Goal: Task Accomplishment & Management: Use online tool/utility

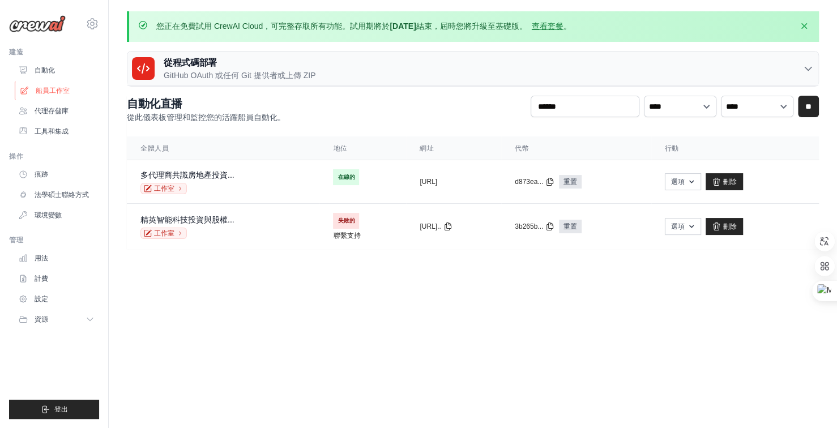
click at [54, 91] on font "船員工作室" at bounding box center [53, 91] width 34 height 8
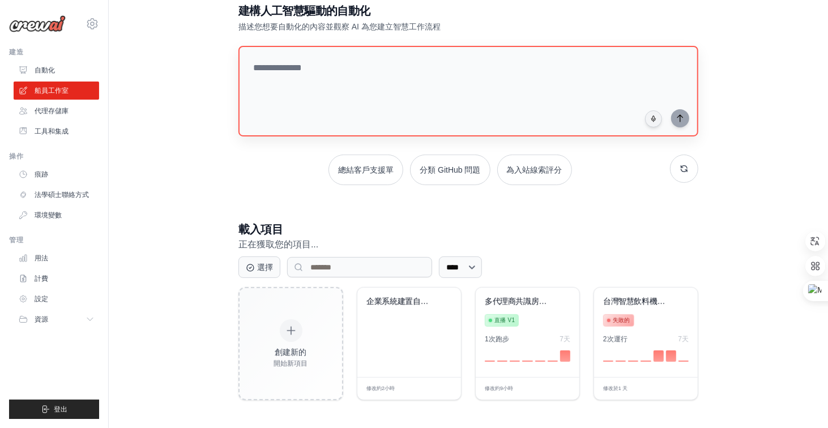
scroll to position [67, 0]
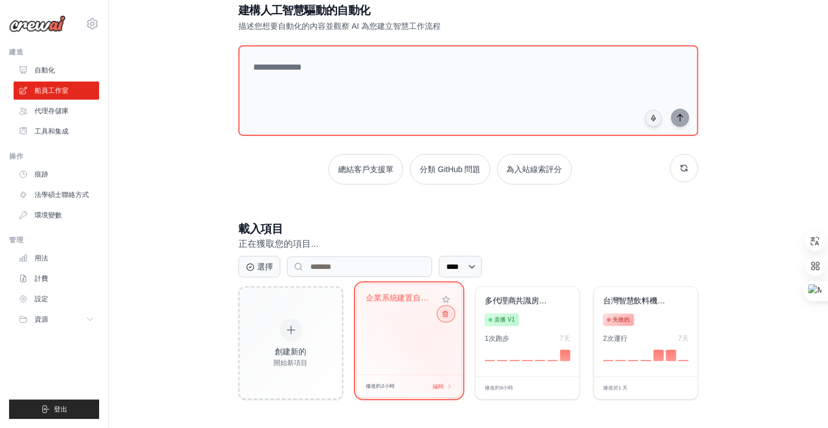
click at [449, 317] on button at bounding box center [446, 314] width 14 height 12
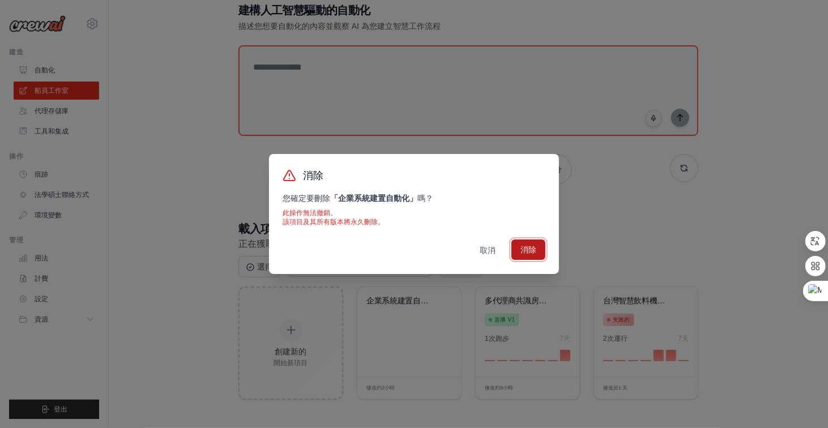
click at [534, 253] on font "消除" at bounding box center [529, 249] width 16 height 9
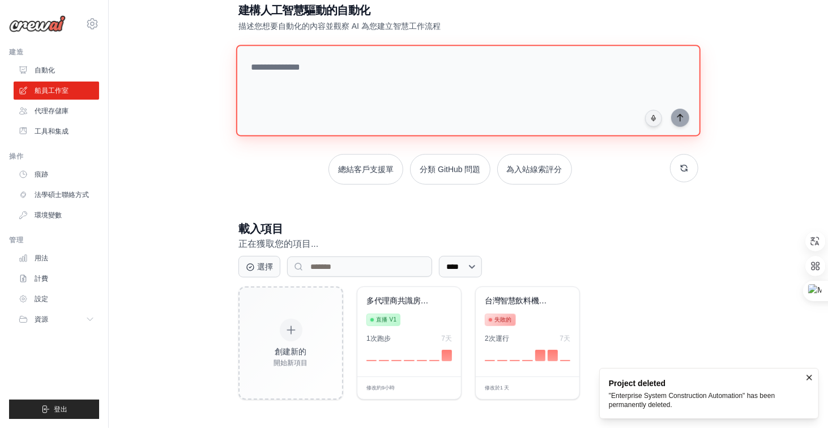
click at [338, 65] on textarea at bounding box center [468, 91] width 465 height 92
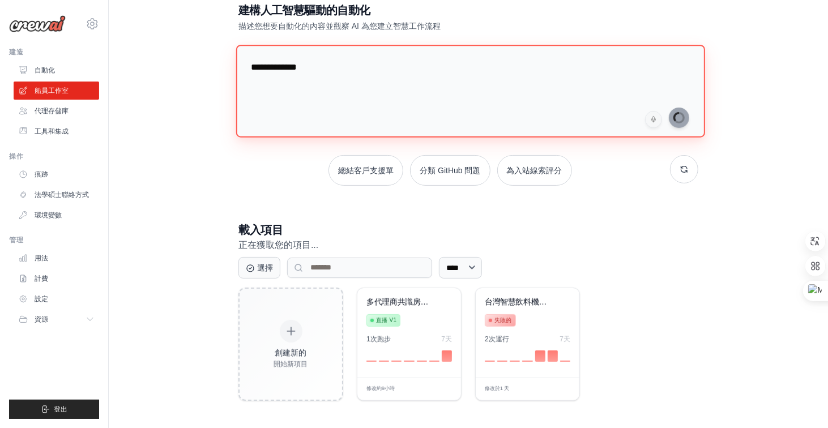
type textarea "**********"
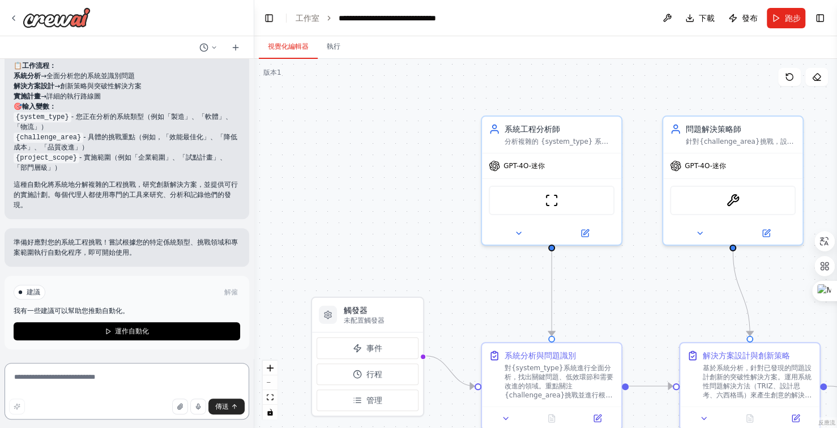
scroll to position [621, 0]
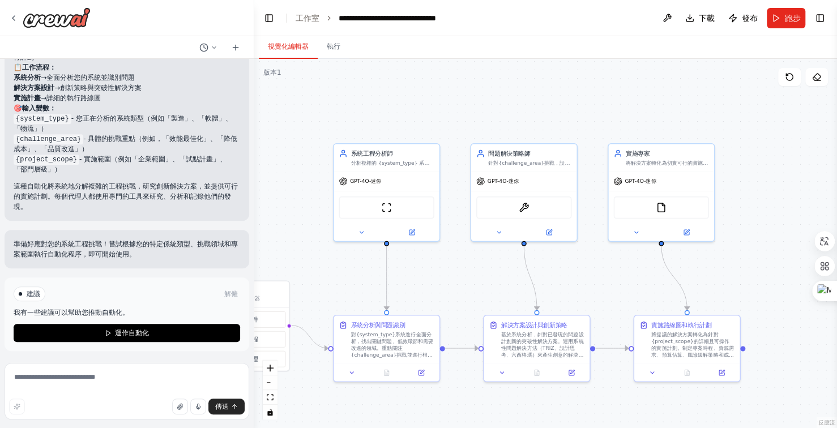
drag, startPoint x: 639, startPoint y: 111, endPoint x: 536, endPoint y: 112, distance: 103.1
click at [536, 112] on div ".deletable-edge-delete-btn { width: 20px; height: 20px; border: 0px solid #ffff…" at bounding box center [545, 243] width 583 height 369
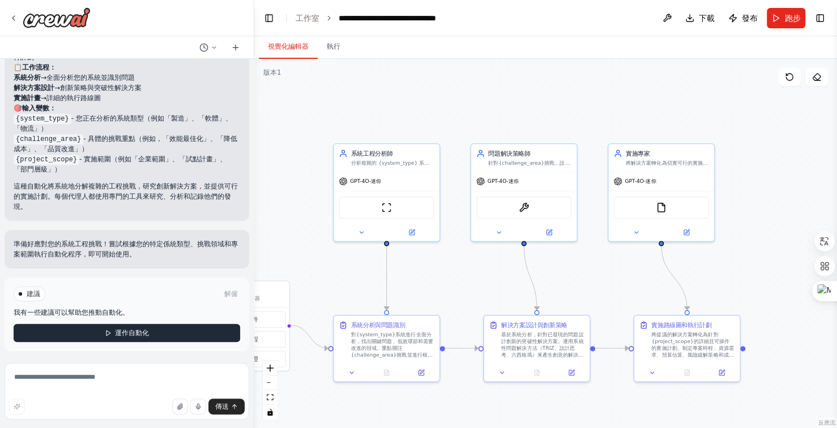
click at [151, 334] on button "運作自動化" at bounding box center [127, 333] width 227 height 18
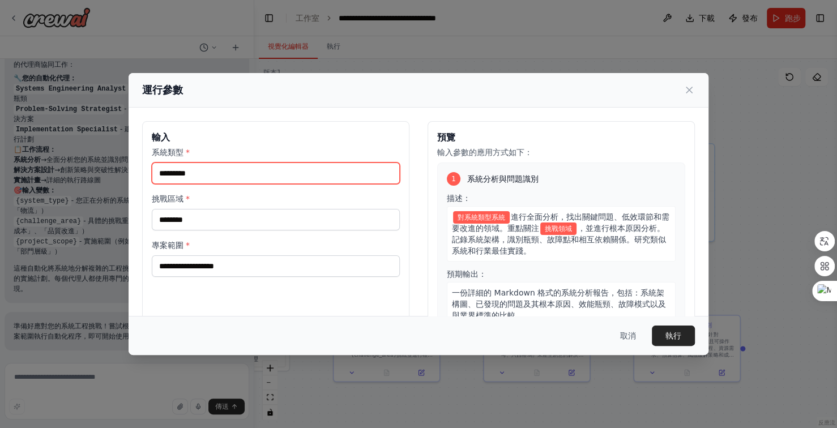
click at [224, 173] on input "系統類型 *" at bounding box center [276, 174] width 248 height 22
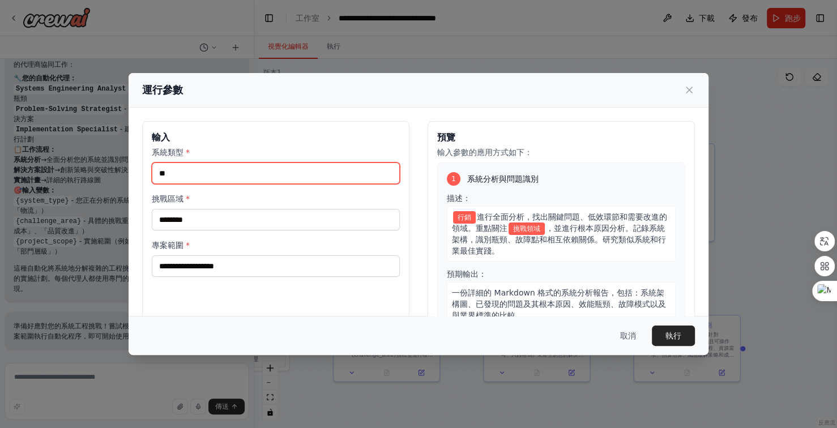
type input "*"
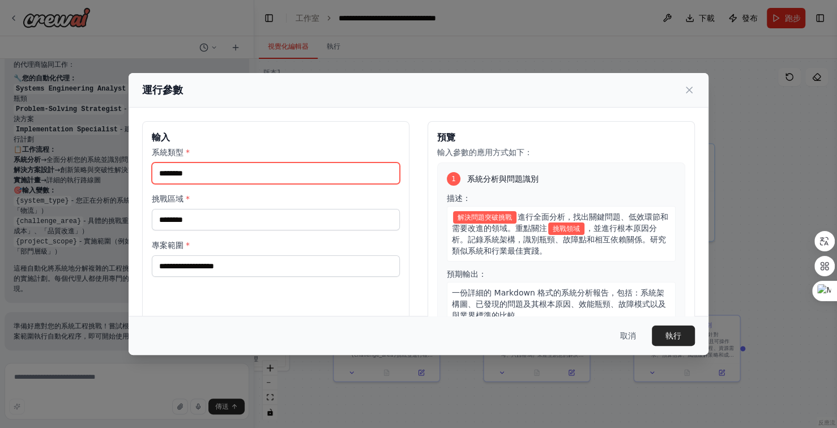
type input "********"
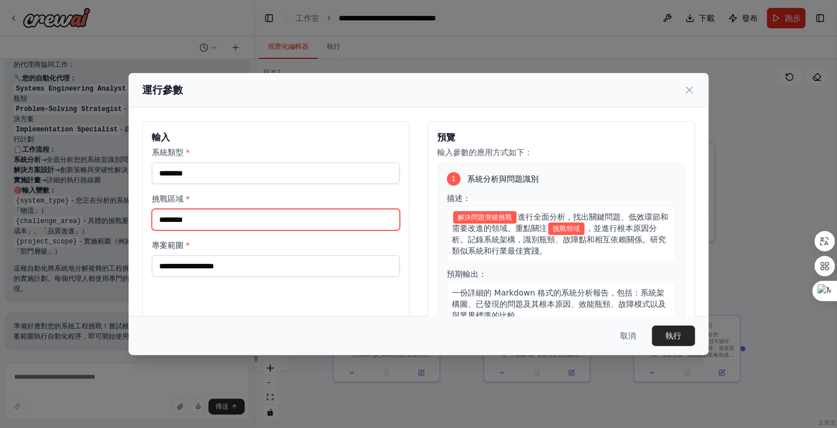
click at [235, 222] on input "挑戰區域 *" at bounding box center [276, 220] width 248 height 22
type input "**"
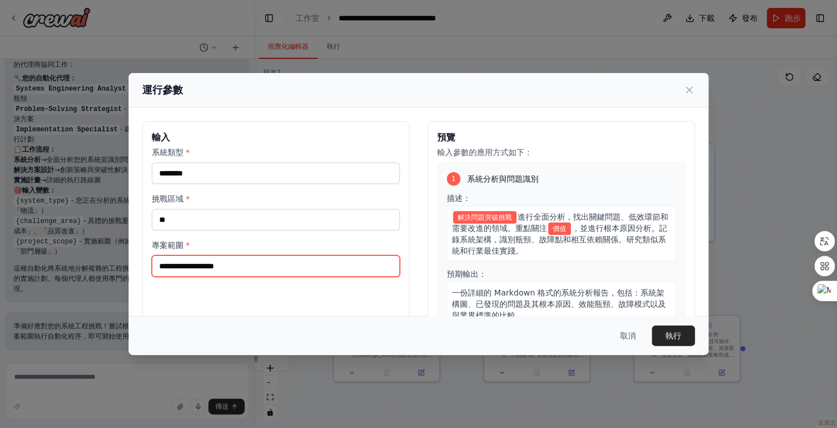
click at [255, 267] on input "專案範圍 *" at bounding box center [276, 267] width 248 height 22
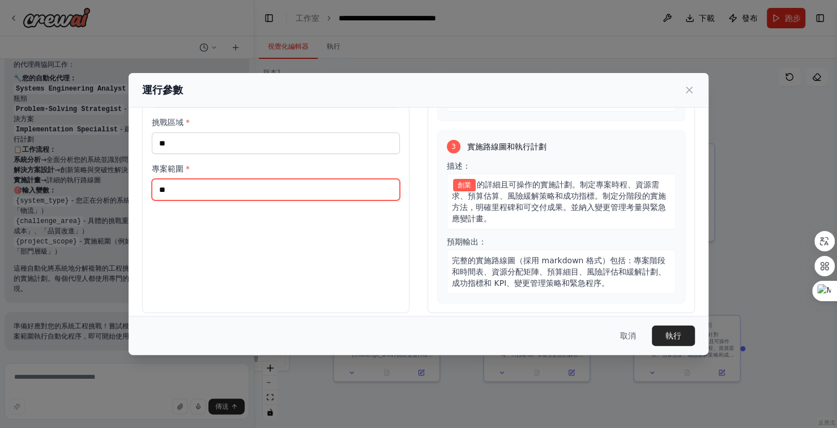
scroll to position [86, 0]
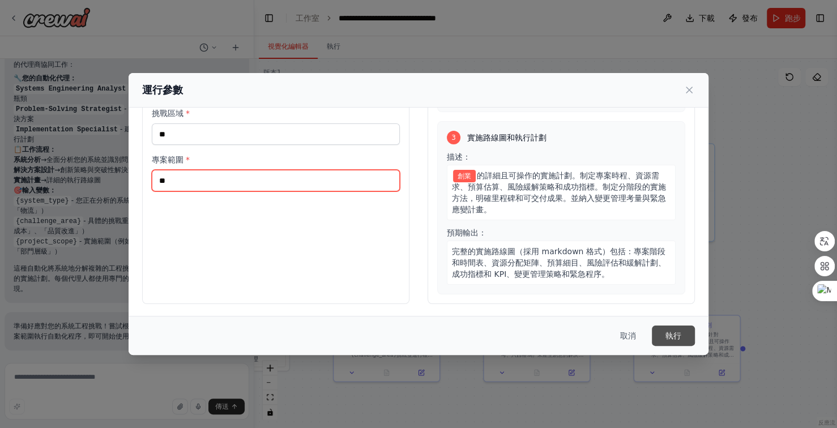
type input "**"
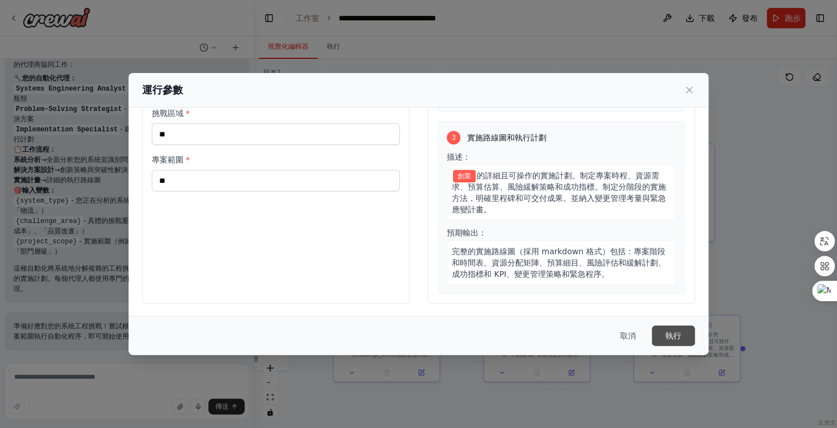
click at [683, 333] on button "執行" at bounding box center [673, 336] width 43 height 20
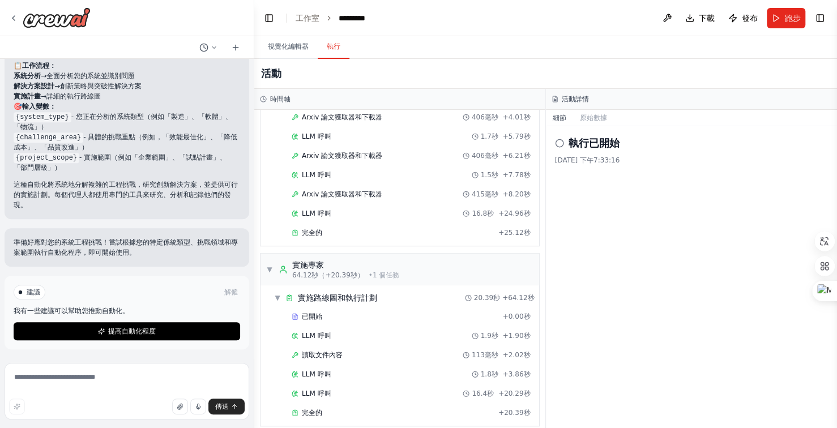
scroll to position [621, 0]
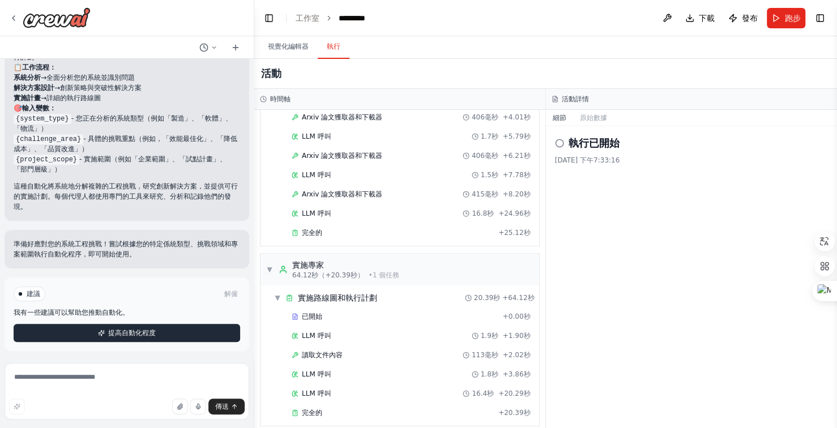
click at [179, 330] on button "提高自動化程度" at bounding box center [127, 333] width 227 height 18
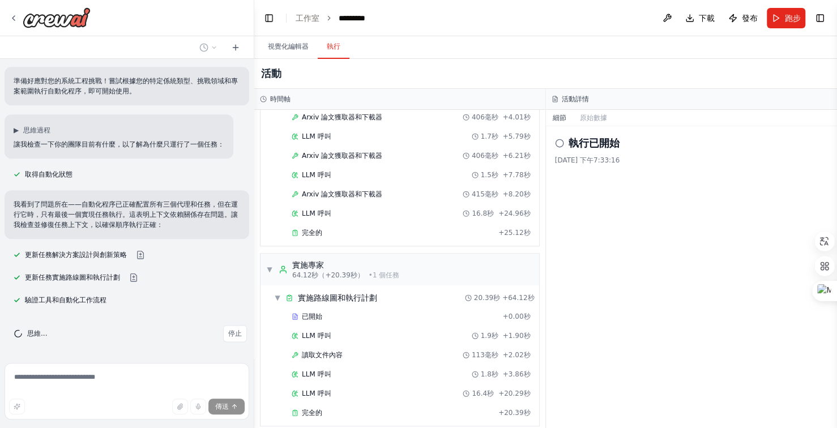
scroll to position [805, 0]
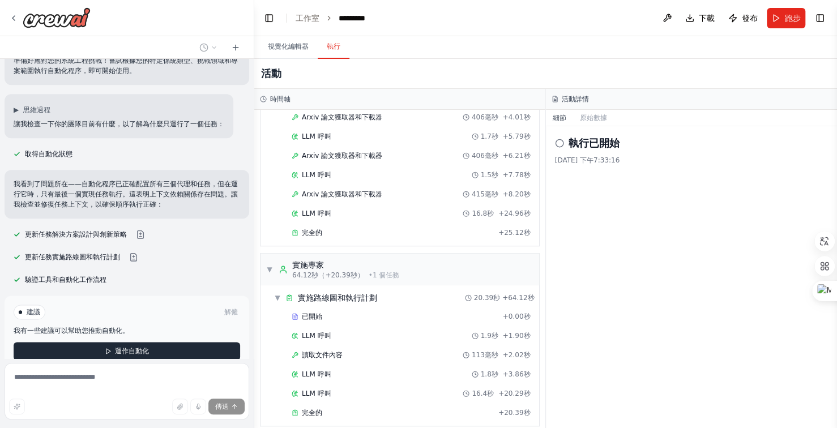
click at [144, 348] on font "運作自動化" at bounding box center [132, 351] width 34 height 8
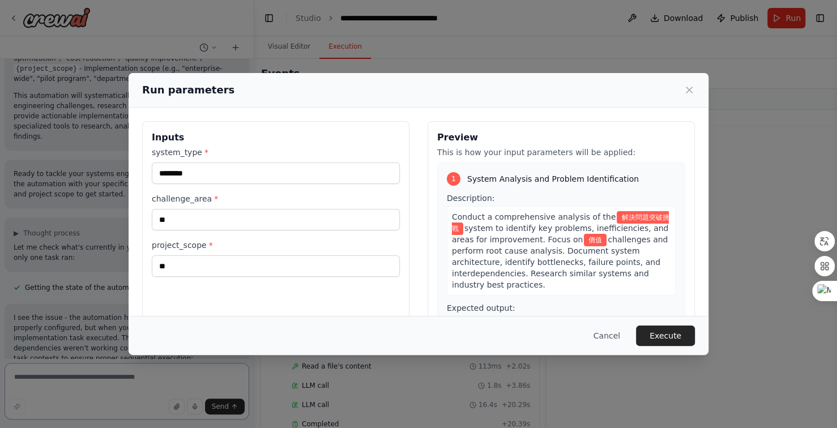
scroll to position [920, 0]
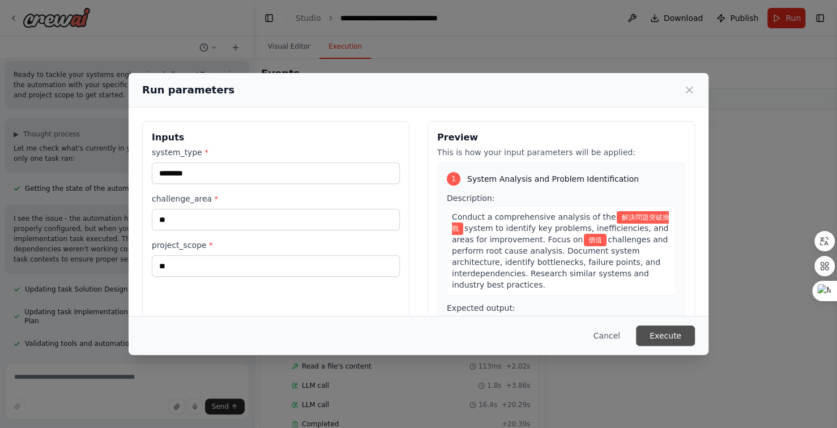
click at [667, 334] on button "Execute" at bounding box center [665, 336] width 59 height 20
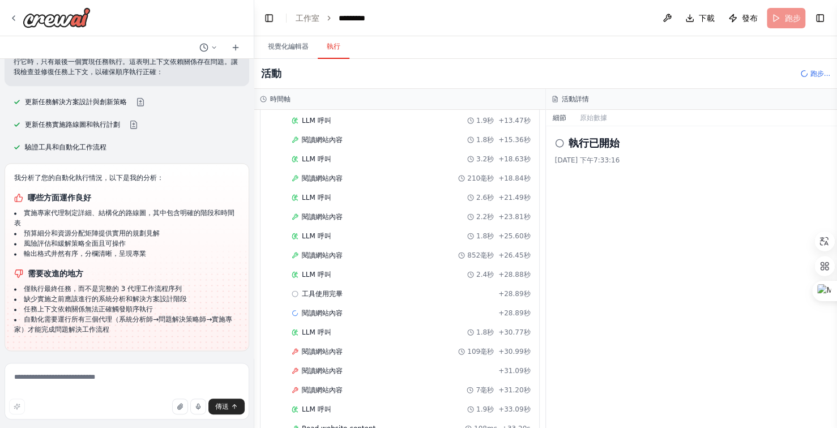
scroll to position [289, 0]
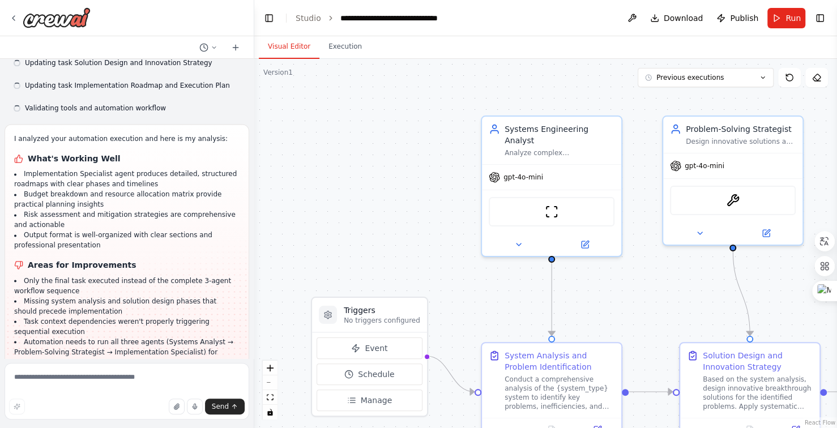
scroll to position [1148, 0]
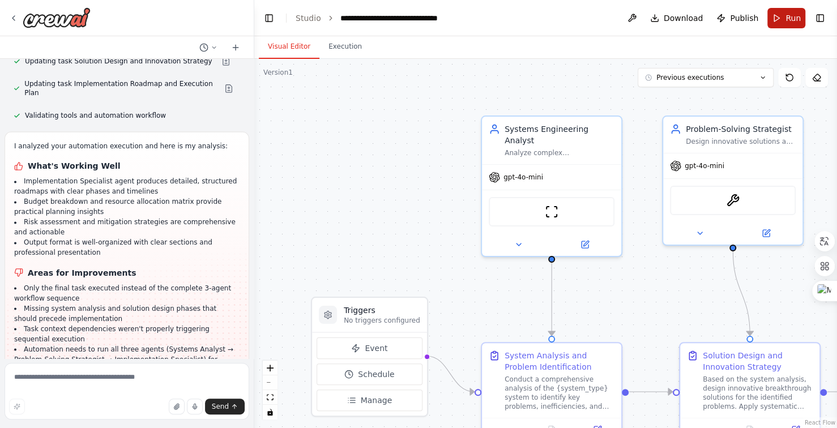
click at [784, 16] on button "Run" at bounding box center [787, 18] width 38 height 20
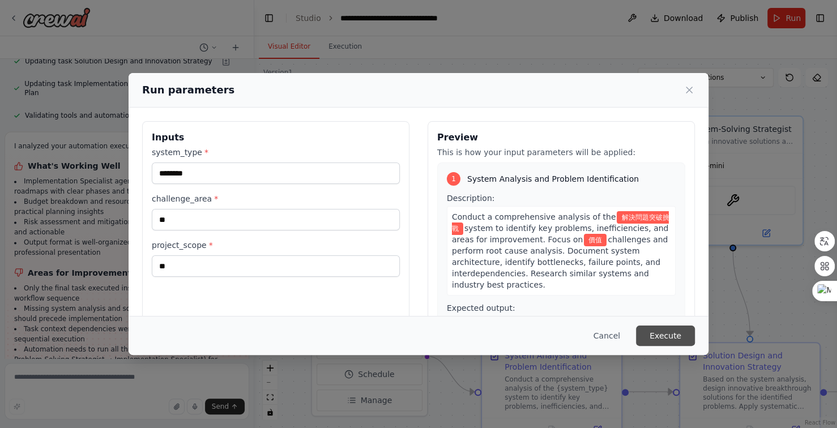
click at [679, 339] on button "Execute" at bounding box center [665, 336] width 59 height 20
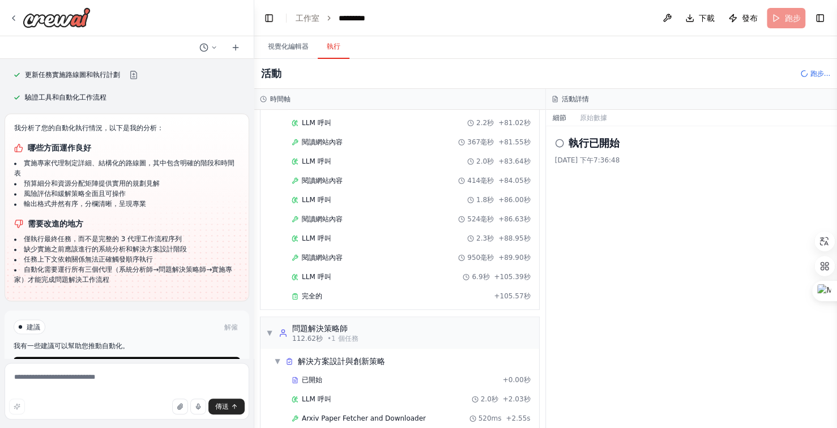
scroll to position [904, 0]
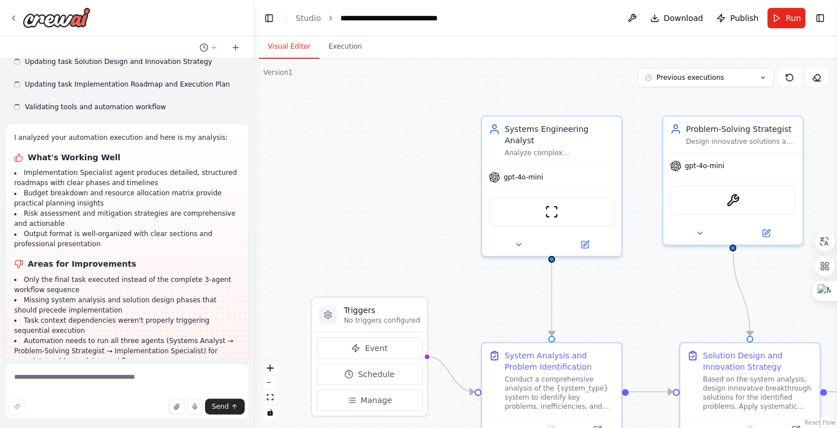
scroll to position [1148, 0]
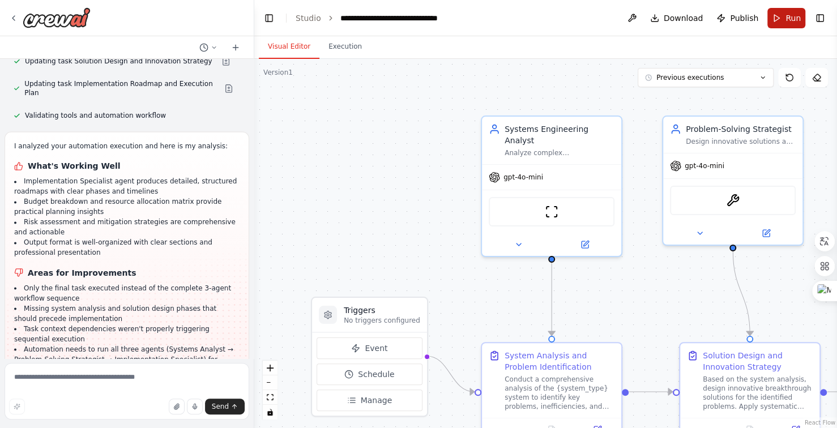
click at [791, 20] on span "Run" at bounding box center [793, 17] width 15 height 11
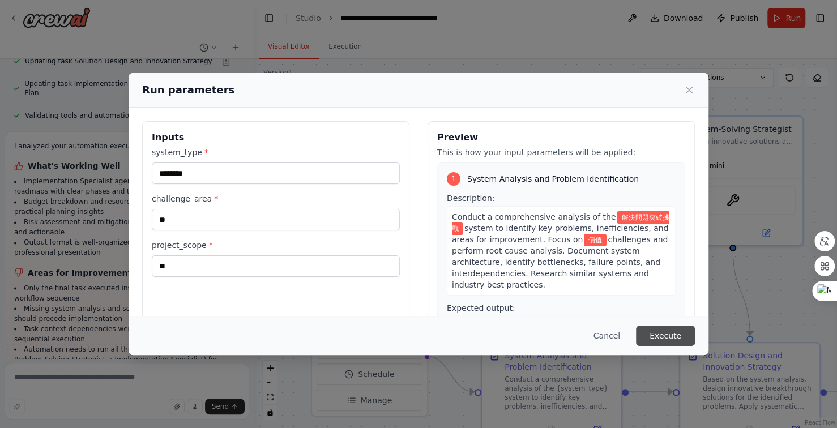
click at [672, 339] on button "Execute" at bounding box center [665, 336] width 59 height 20
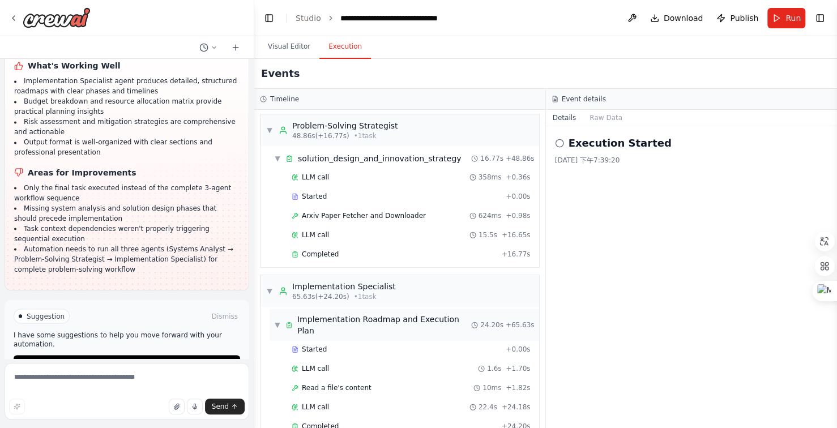
scroll to position [588, 0]
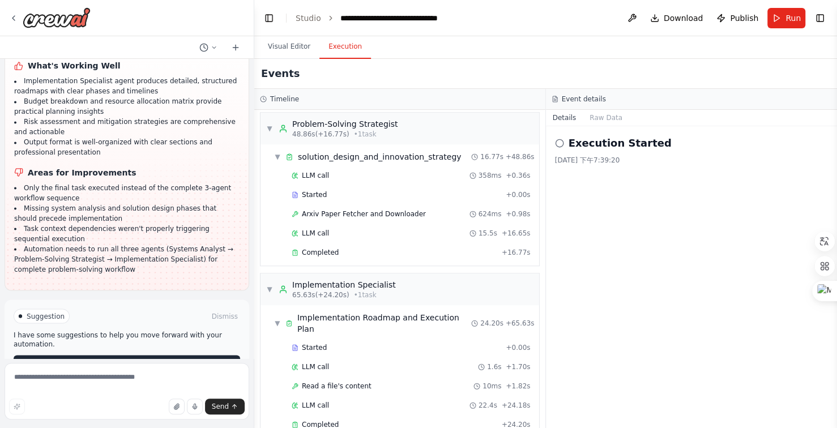
click at [152, 360] on span "Improve automation" at bounding box center [131, 364] width 69 height 9
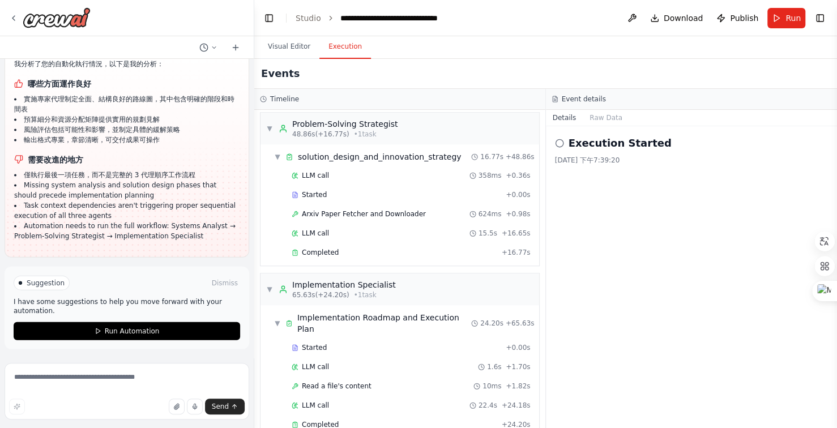
scroll to position [1529, 0]
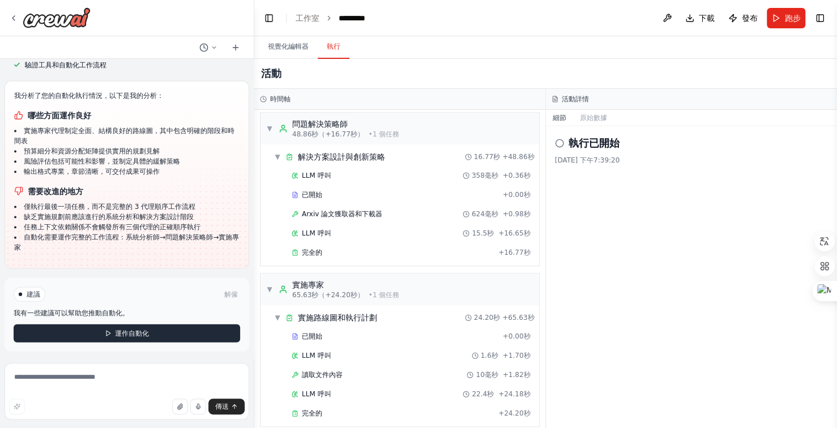
click at [128, 331] on font "運作自動化" at bounding box center [132, 334] width 34 height 8
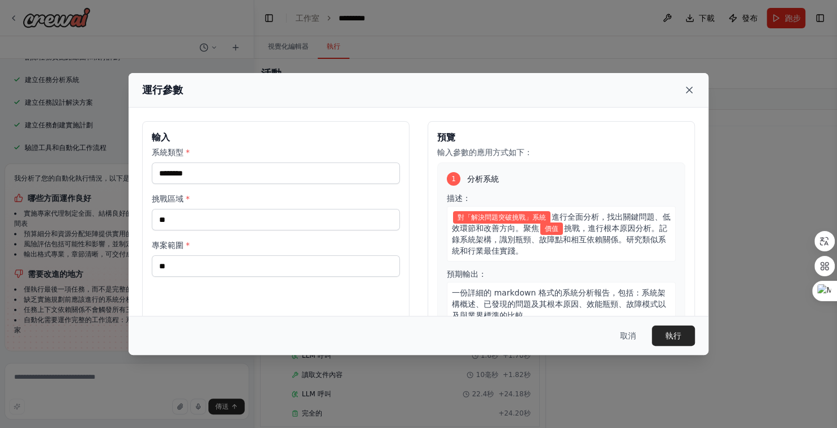
click at [691, 92] on icon at bounding box center [689, 89] width 11 height 11
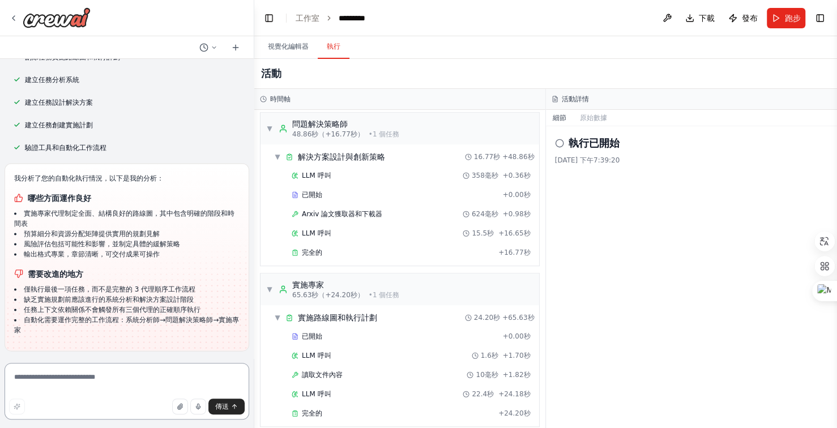
click at [125, 382] on textarea at bounding box center [127, 391] width 245 height 57
type textarea "*********"
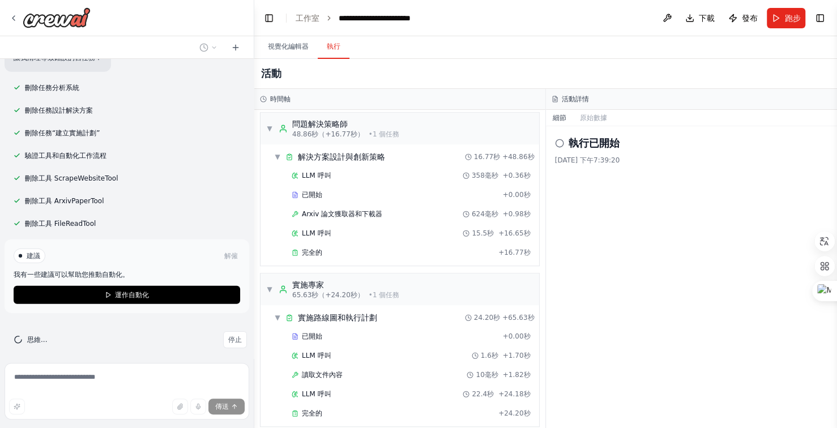
scroll to position [2137, 0]
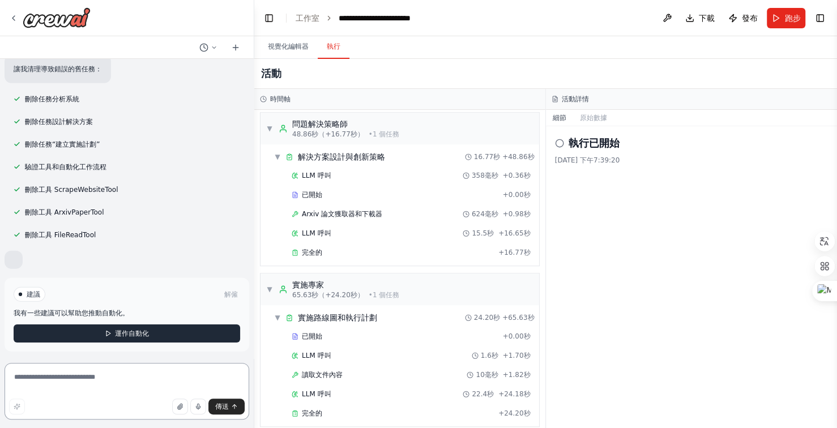
click at [172, 287] on div "建議 解僱 我有一些建議可以幫助您推動自動化。 運作自動化" at bounding box center [127, 315] width 245 height 74
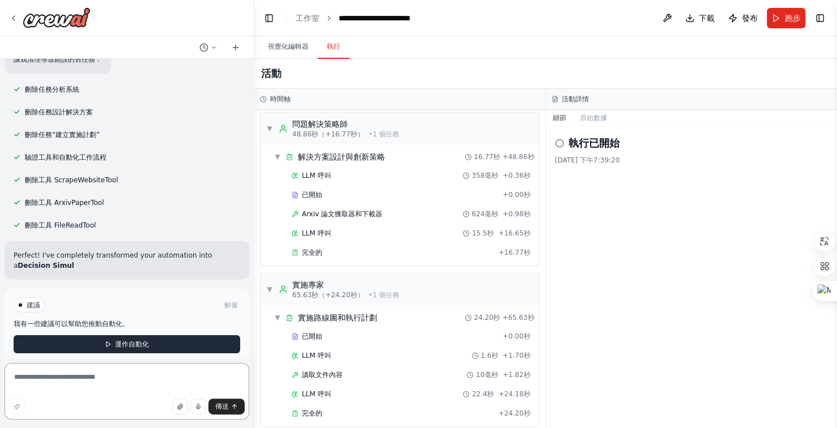
scroll to position [2141, 0]
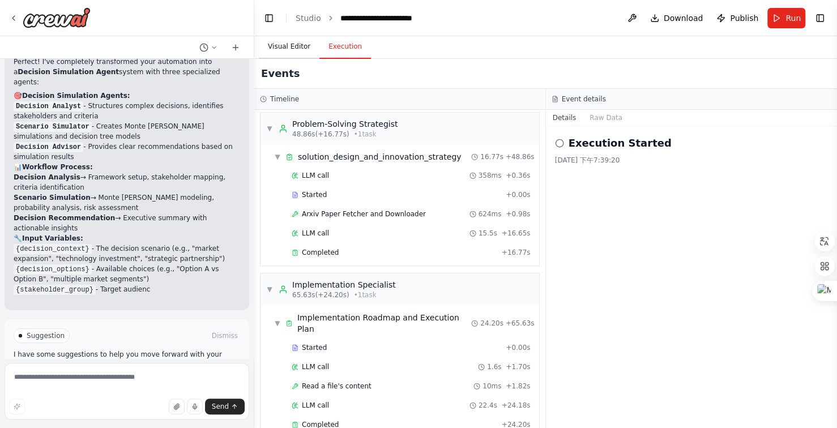
click at [283, 42] on button "Visual Editor" at bounding box center [289, 47] width 61 height 24
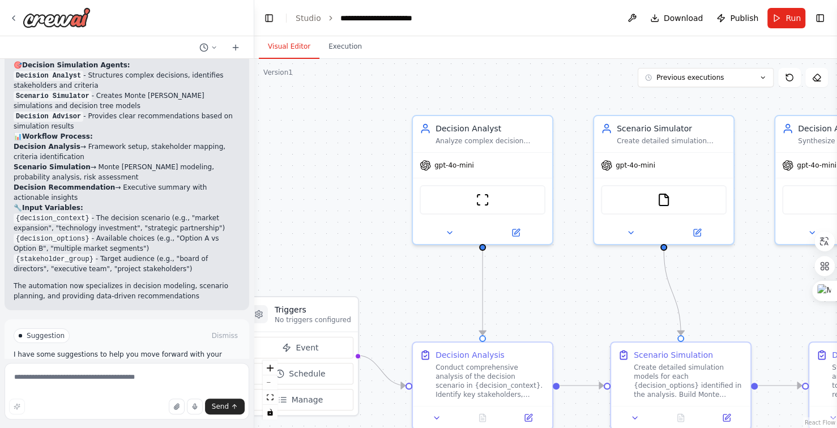
drag, startPoint x: 380, startPoint y: 144, endPoint x: 268, endPoint y: 126, distance: 113.6
click at [268, 126] on div ".deletable-edge-delete-btn { width: 20px; height: 20px; border: 0px solid #ffff…" at bounding box center [545, 243] width 583 height 369
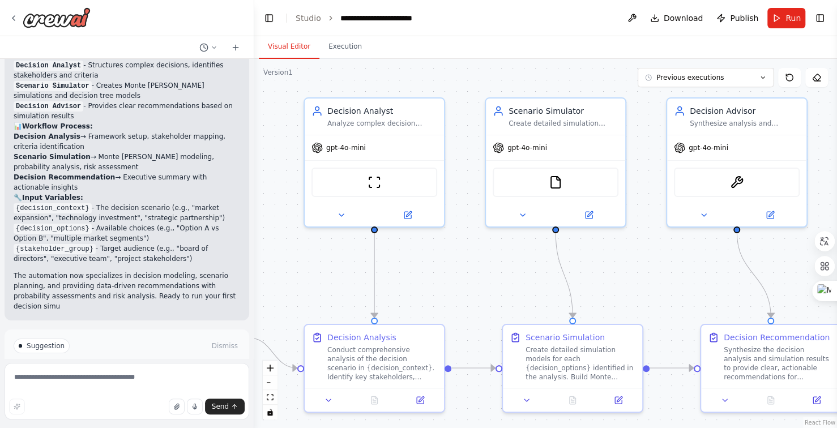
scroll to position [2755, 0]
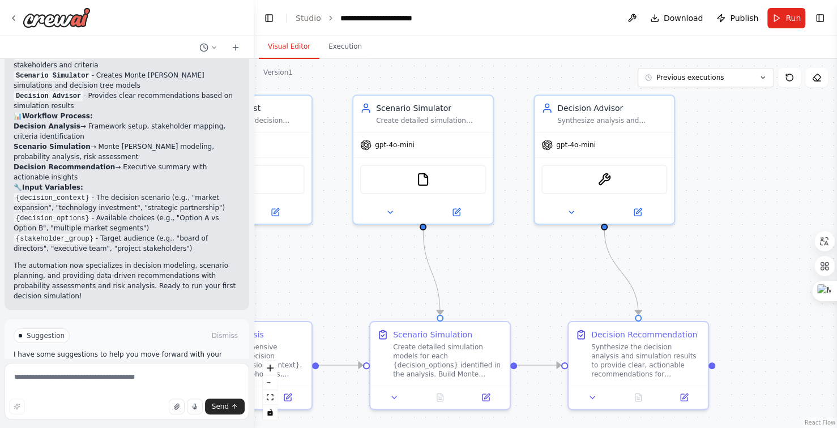
drag, startPoint x: 635, startPoint y: 270, endPoint x: 567, endPoint y: 262, distance: 68.5
click at [551, 266] on div ".deletable-edge-delete-btn { width: 20px; height: 20px; border: 0px solid #ffff…" at bounding box center [545, 243] width 583 height 369
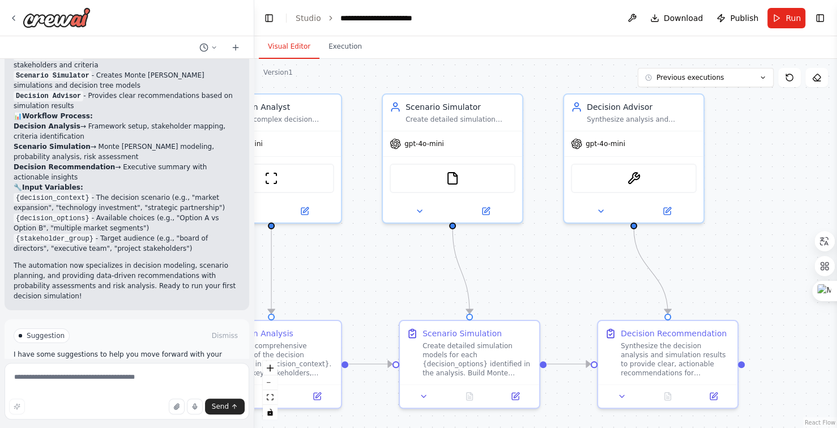
click at [581, 264] on div ".deletable-edge-delete-btn { width: 20px; height: 20px; border: 0px solid #ffff…" at bounding box center [545, 243] width 583 height 369
click at [581, 265] on div ".deletable-edge-delete-btn { width: 20px; height: 20px; border: 0px solid #ffff…" at bounding box center [545, 243] width 583 height 369
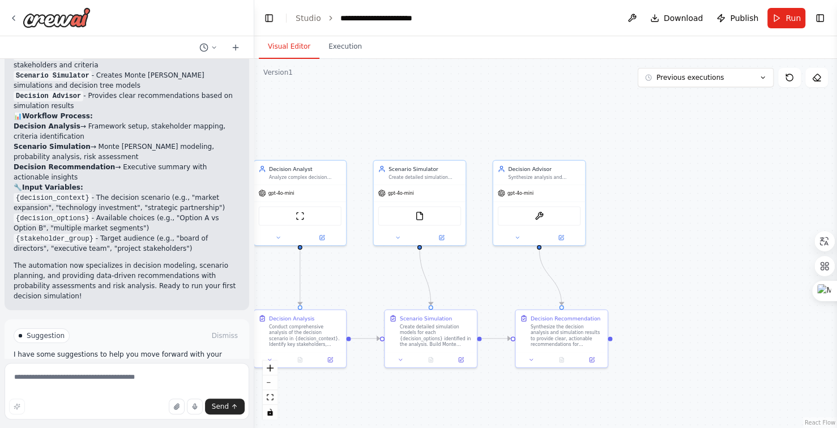
drag, startPoint x: 354, startPoint y: 120, endPoint x: 427, endPoint y: 114, distance: 73.9
click at [366, 120] on div ".deletable-edge-delete-btn { width: 20px; height: 20px; border: 0px solid #ffff…" at bounding box center [545, 243] width 583 height 369
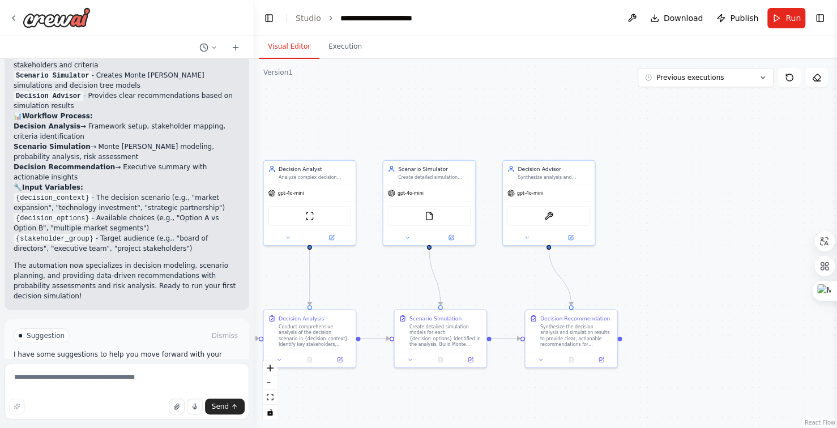
click at [427, 114] on div ".deletable-edge-delete-btn { width: 20px; height: 20px; border: 0px solid #ffff…" at bounding box center [545, 243] width 583 height 369
click at [168, 375] on button "Run Automation" at bounding box center [127, 384] width 227 height 18
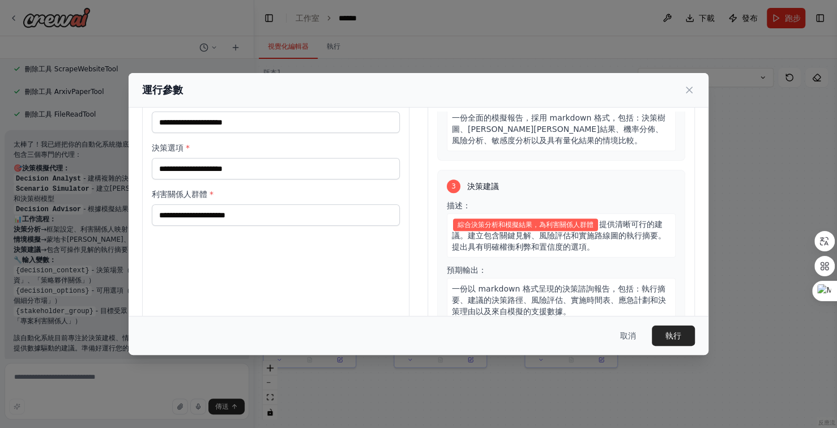
scroll to position [0, 0]
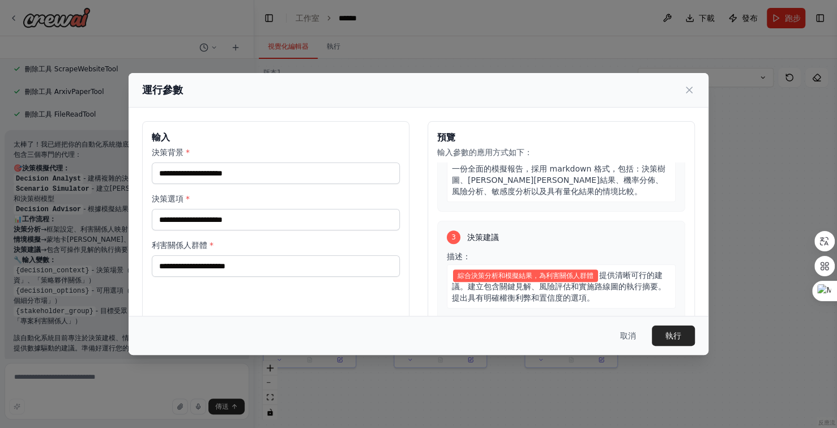
drag, startPoint x: 451, startPoint y: 95, endPoint x: 483, endPoint y: 96, distance: 32.3
click at [483, 96] on div "運行參數" at bounding box center [418, 90] width 553 height 16
click at [689, 92] on icon at bounding box center [689, 89] width 11 height 11
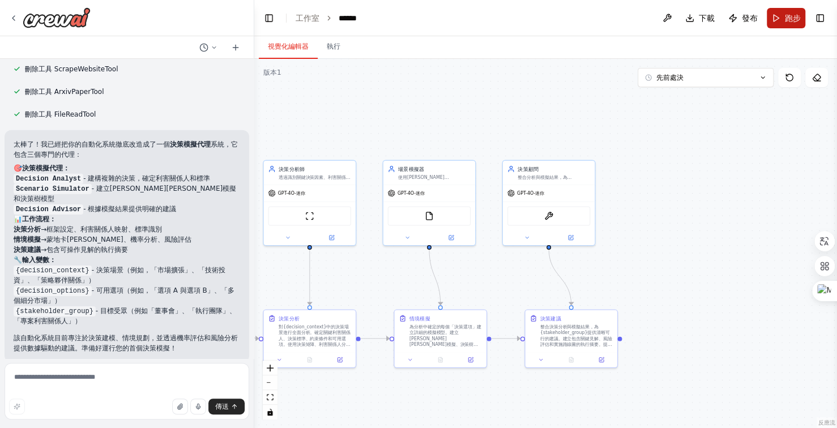
click at [788, 17] on font "跑步" at bounding box center [793, 18] width 16 height 9
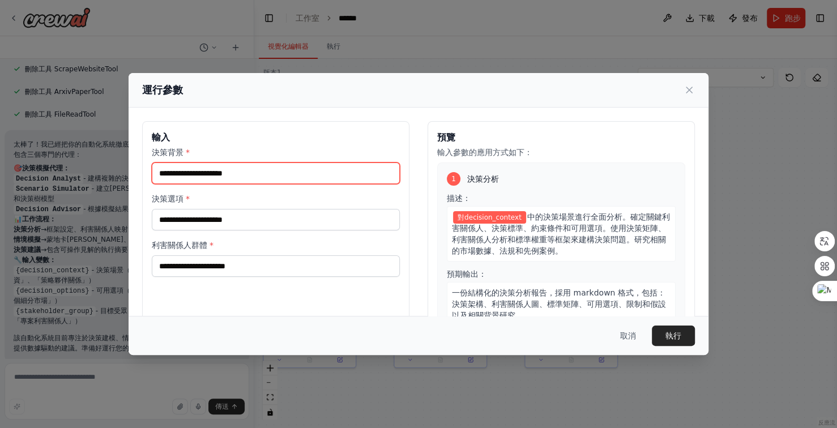
click at [253, 175] on input "決策背景 *" at bounding box center [276, 174] width 248 height 22
type input "*******"
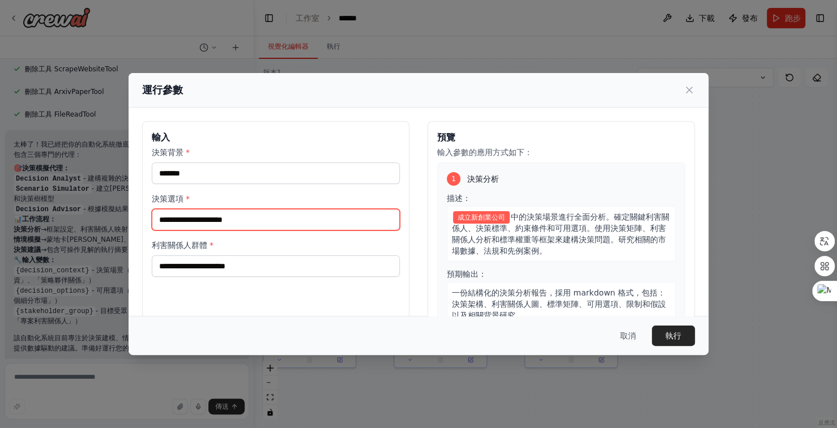
click at [286, 220] on input "決策選項 *" at bounding box center [276, 220] width 248 height 22
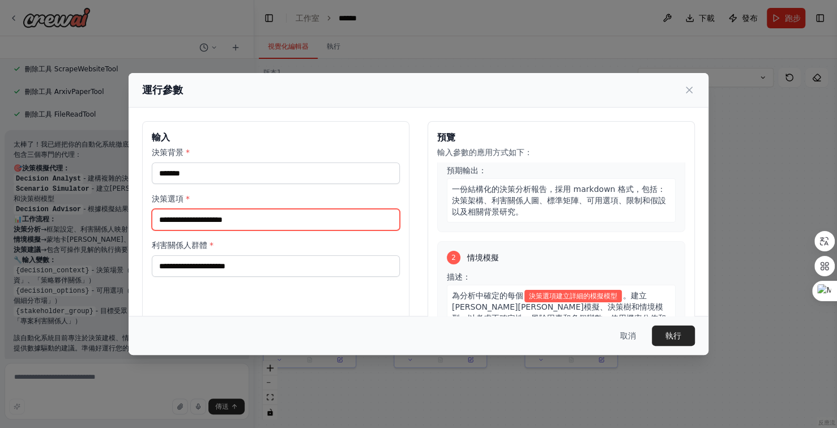
scroll to position [170, 0]
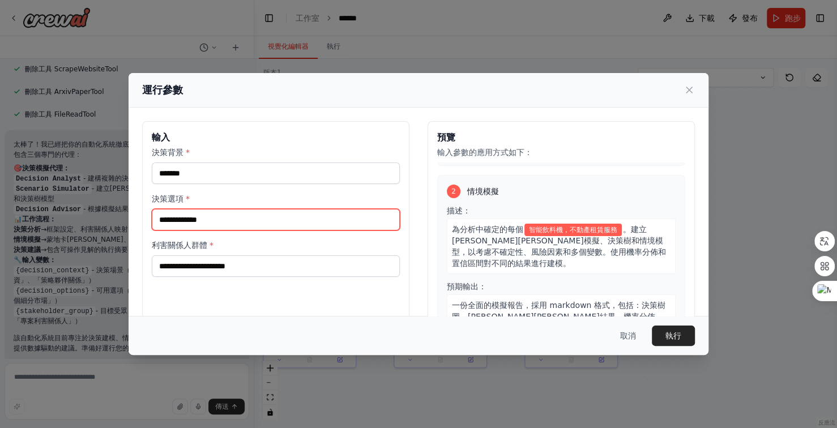
type input "**********"
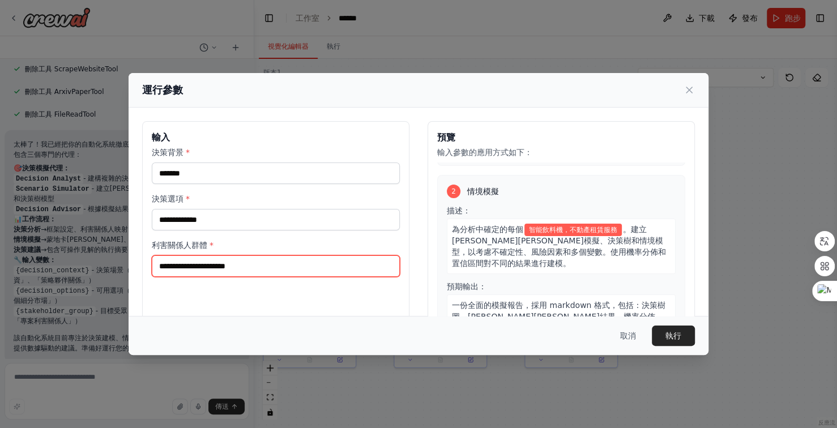
click at [264, 267] on input "利害關係人群體 *" at bounding box center [276, 267] width 248 height 22
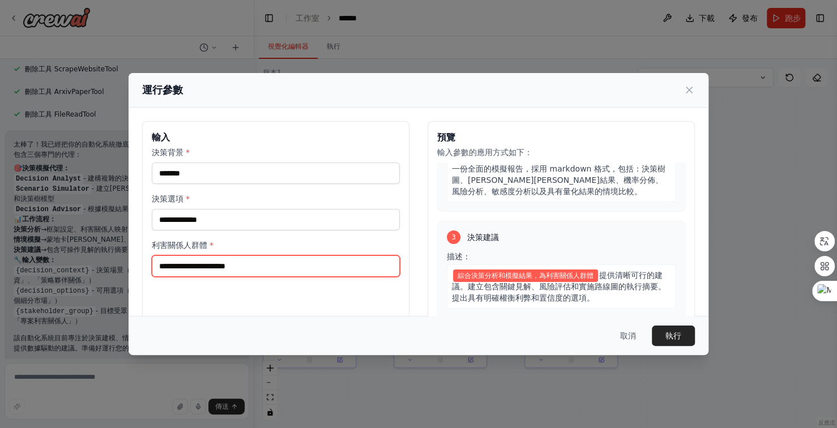
scroll to position [57, 0]
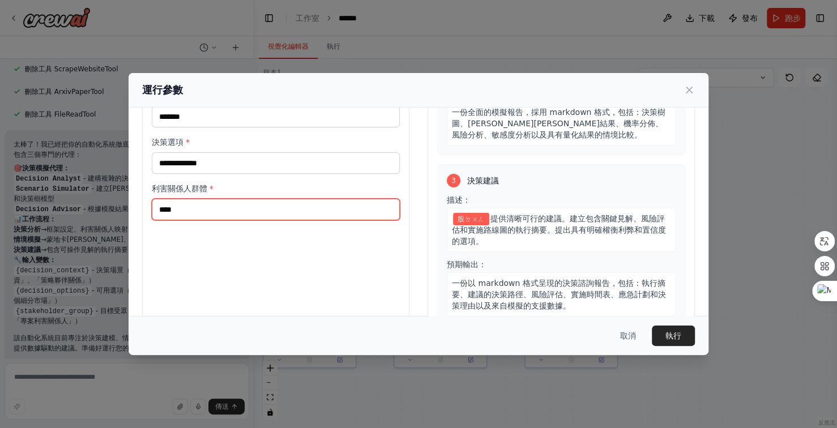
type input "**"
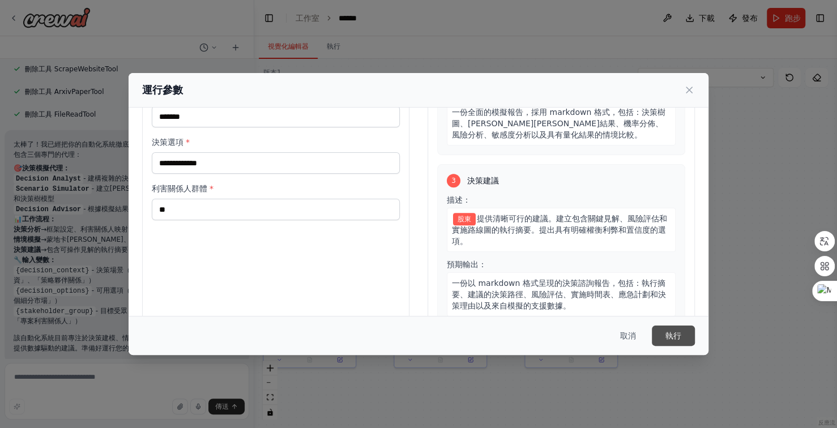
click at [678, 335] on font "執行" at bounding box center [674, 335] width 16 height 9
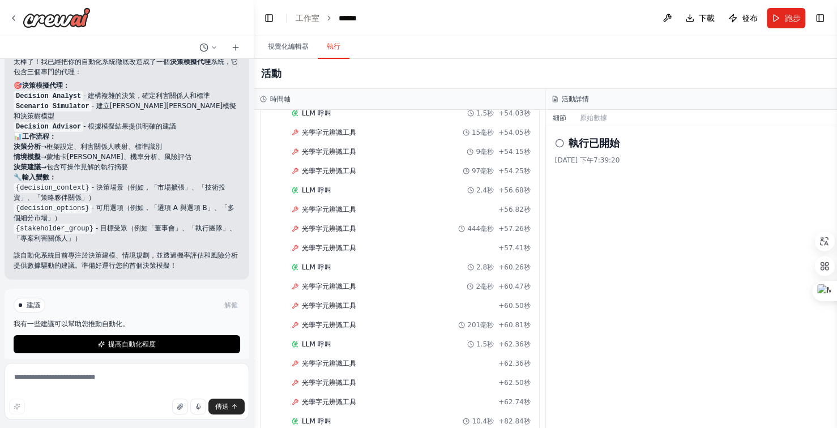
scroll to position [2487, 0]
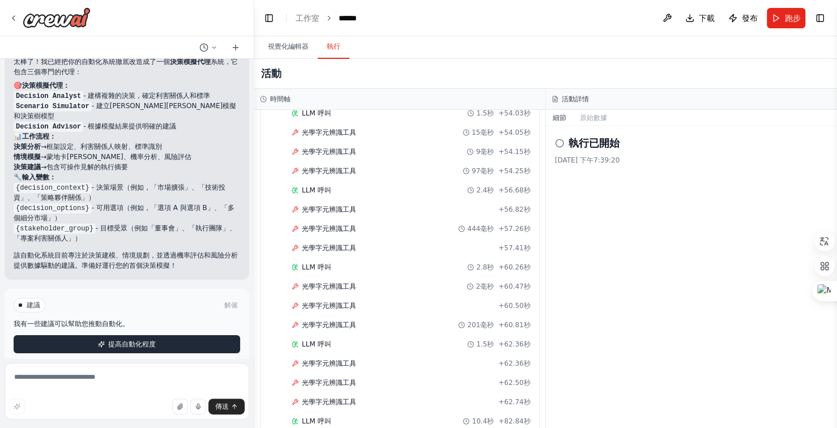
click at [185, 335] on button "提高自動化程度" at bounding box center [127, 344] width 227 height 18
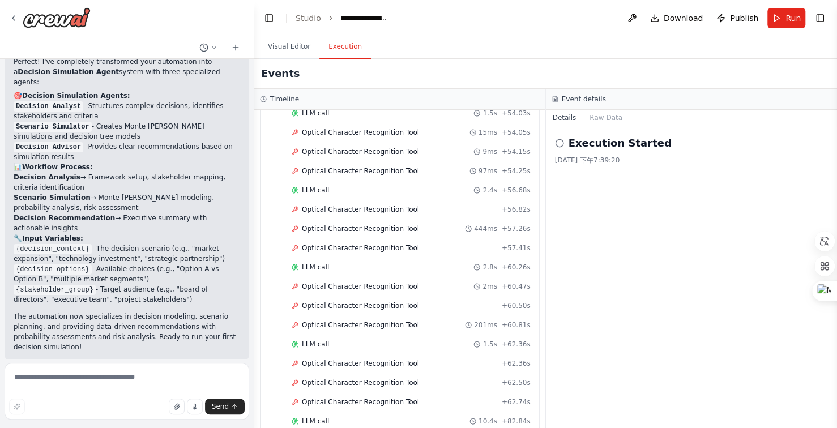
scroll to position [3226, 0]
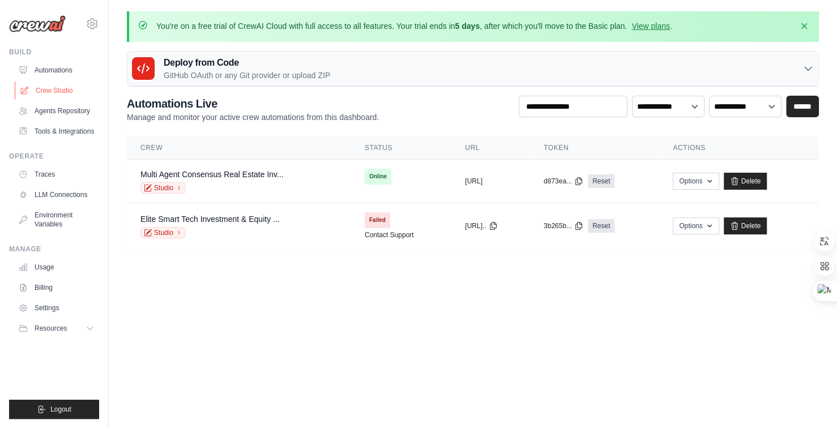
click at [47, 86] on link "Crew Studio" at bounding box center [58, 91] width 86 height 18
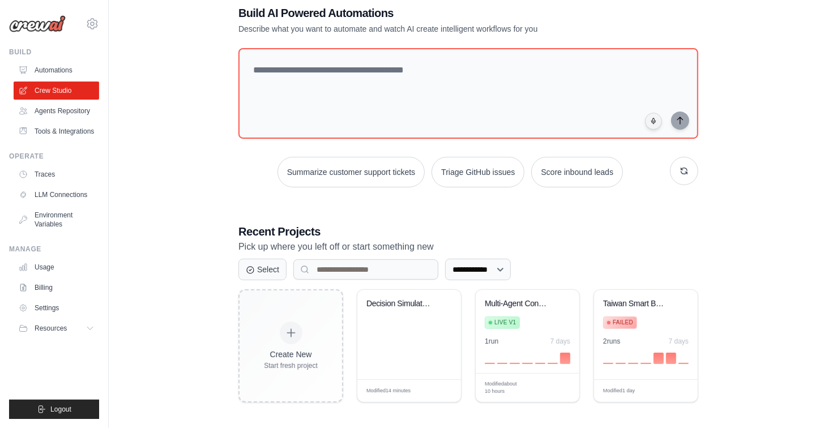
scroll to position [67, 0]
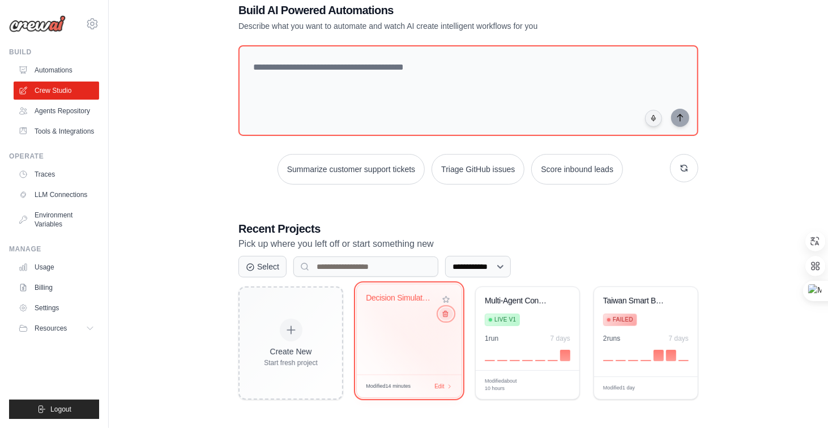
click at [448, 318] on icon at bounding box center [445, 314] width 7 height 7
click at [448, 318] on button at bounding box center [446, 314] width 14 height 12
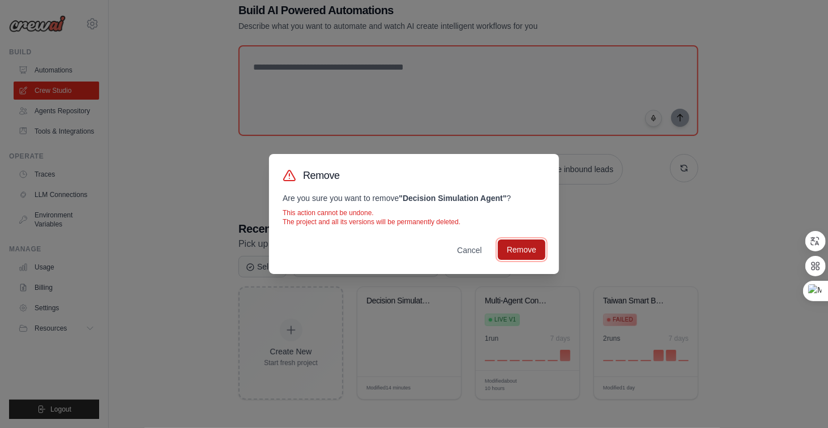
click at [529, 248] on button "Remove" at bounding box center [522, 250] width 48 height 20
click at [684, 228] on div "Remove Are you sure you want to remove " Decision Simulation Agent " ? This act…" at bounding box center [414, 214] width 828 height 428
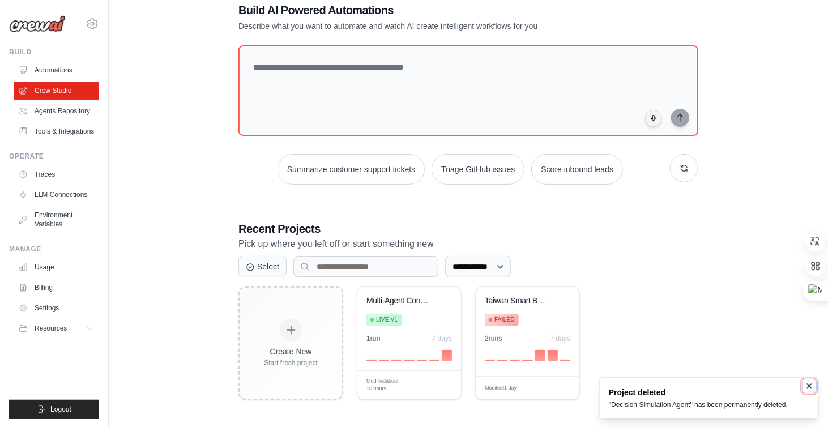
click at [811, 388] on icon "Notifications (F8)" at bounding box center [809, 386] width 5 height 5
